Goal: Use online tool/utility: Utilize a website feature to perform a specific function

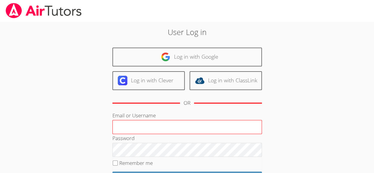
scroll to position [59, 0]
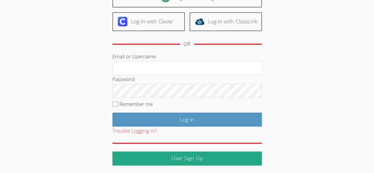
click at [153, 106] on label "Remember me" at bounding box center [136, 104] width 34 height 7
click at [118, 106] on input "Remember me" at bounding box center [115, 103] width 5 height 5
click at [140, 101] on label "Remember me" at bounding box center [136, 104] width 34 height 7
click at [118, 101] on input "Remember me" at bounding box center [115, 103] width 5 height 5
checkbox input "false"
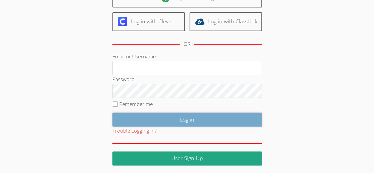
click at [162, 121] on input "Log in" at bounding box center [188, 120] width 150 height 14
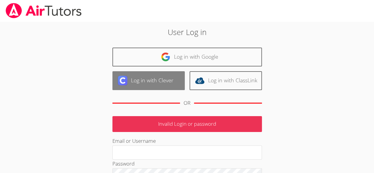
click at [168, 83] on link "Log in with Clever" at bounding box center [149, 80] width 72 height 19
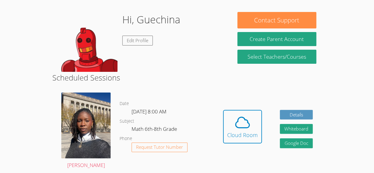
scroll to position [46, 0]
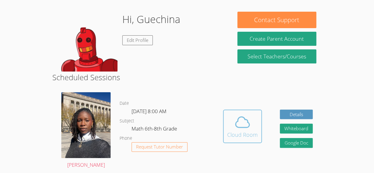
click at [240, 134] on div "Cloud Room" at bounding box center [242, 134] width 31 height 8
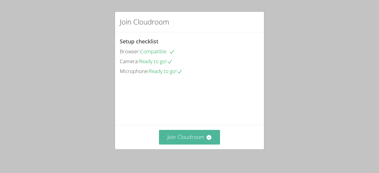
click at [201, 136] on button "Join Cloudroom" at bounding box center [189, 137] width 61 height 15
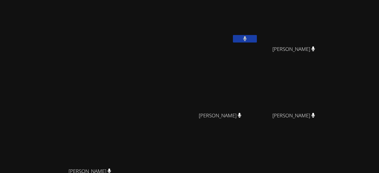
click at [321, 153] on div "Guechina Auguste Berlandina Joseph Berlandina Joseph Jerry Pierre Canel Jerry P…" at bounding box center [259, 100] width 145 height 197
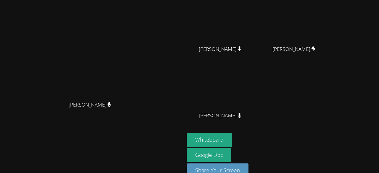
scroll to position [68, 0]
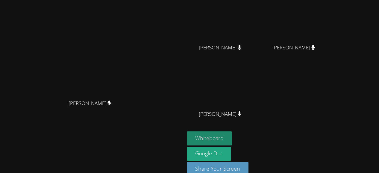
click at [226, 139] on button "Whiteboard" at bounding box center [209, 138] width 45 height 14
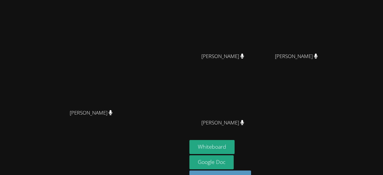
scroll to position [76, 0]
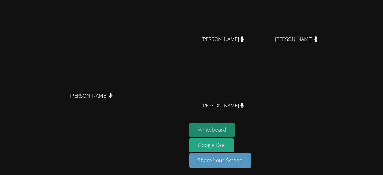
click at [235, 126] on button "Whiteboard" at bounding box center [211, 130] width 45 height 14
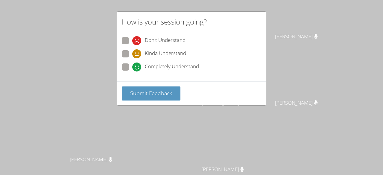
scroll to position [0, 0]
click at [143, 66] on div "Completely Understand" at bounding box center [165, 67] width 67 height 9
click at [137, 66] on input "Completely Understand" at bounding box center [134, 65] width 5 height 5
radio input "true"
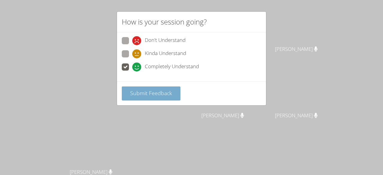
click at [148, 94] on span "Submit Feedback" at bounding box center [151, 92] width 42 height 7
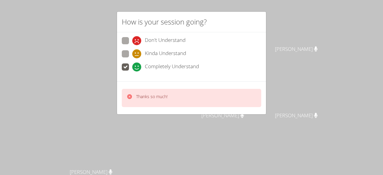
scroll to position [76, 0]
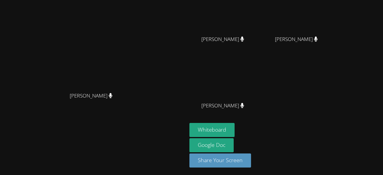
click at [139, 89] on video at bounding box center [94, 38] width 90 height 103
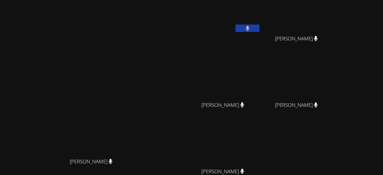
scroll to position [0, 0]
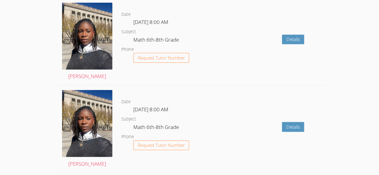
scroll to position [915, 0]
